Goal: Navigation & Orientation: Find specific page/section

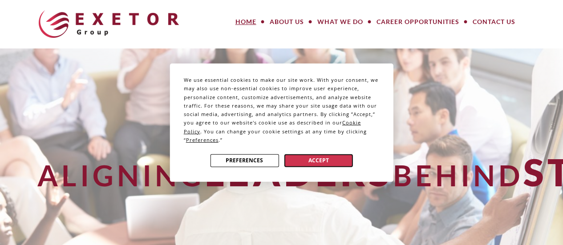
click at [328, 160] on button "Accept" at bounding box center [318, 160] width 69 height 13
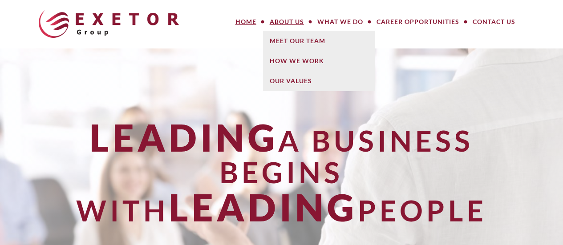
click at [297, 20] on link "About Us" at bounding box center [287, 22] width 48 height 18
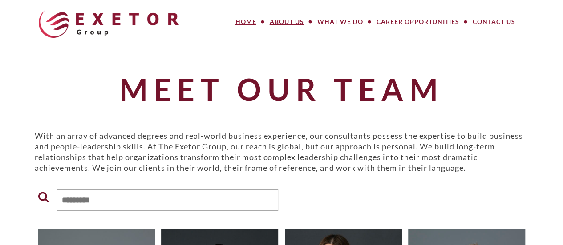
click at [248, 22] on link "Home" at bounding box center [246, 22] width 34 height 18
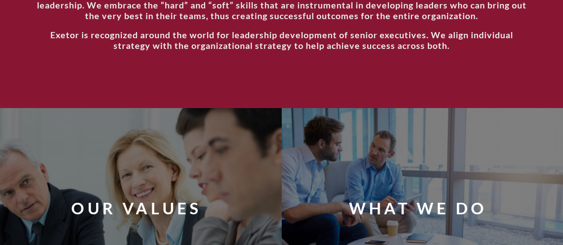
scroll to position [170, 0]
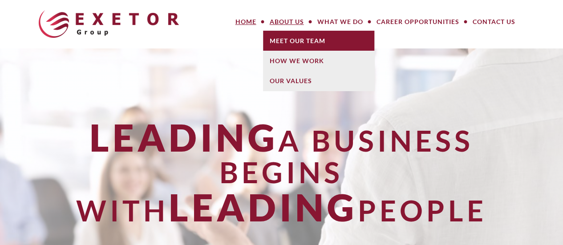
click at [286, 42] on link "Meet Our Team" at bounding box center [318, 41] width 111 height 20
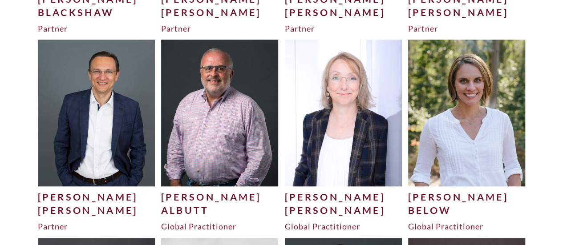
scroll to position [356, 0]
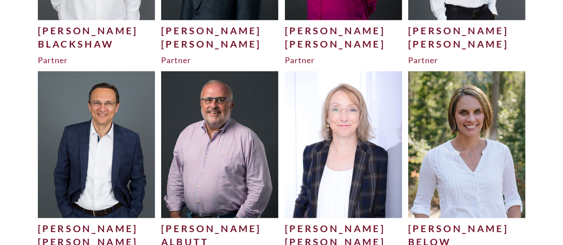
click at [101, 125] on img at bounding box center [96, 144] width 117 height 146
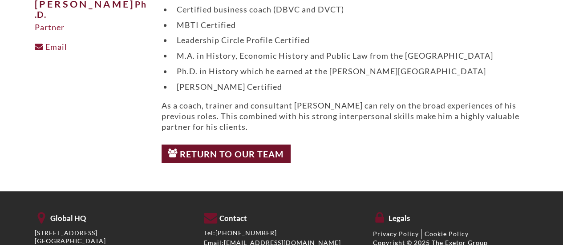
scroll to position [280, 0]
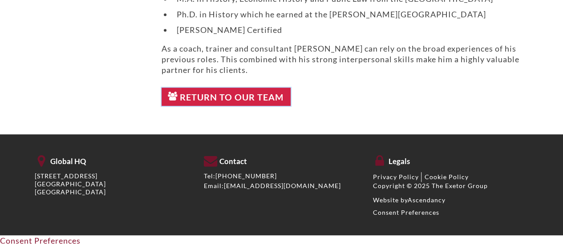
click at [223, 93] on link "Return to Our Team" at bounding box center [225, 97] width 129 height 19
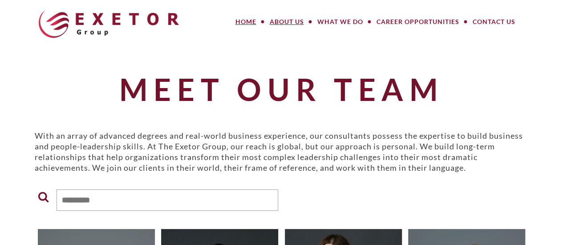
click at [243, 23] on link "Home" at bounding box center [246, 22] width 34 height 18
